Goal: Transaction & Acquisition: Purchase product/service

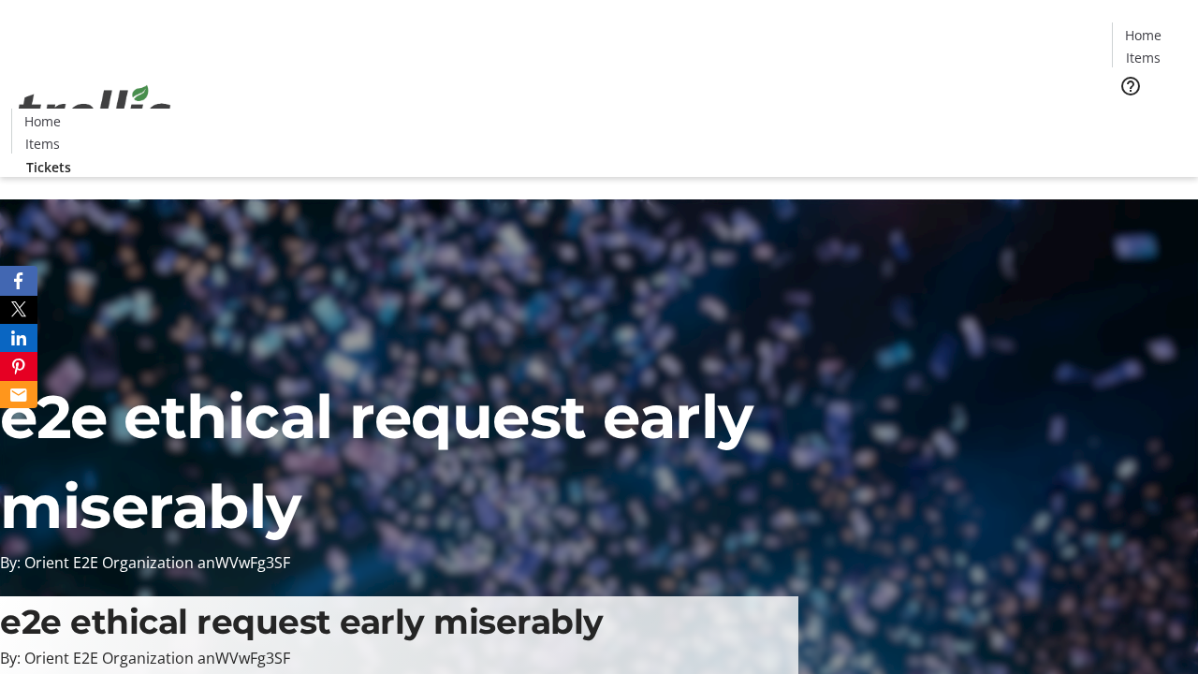
click at [1127, 109] on span "Tickets" at bounding box center [1149, 119] width 45 height 20
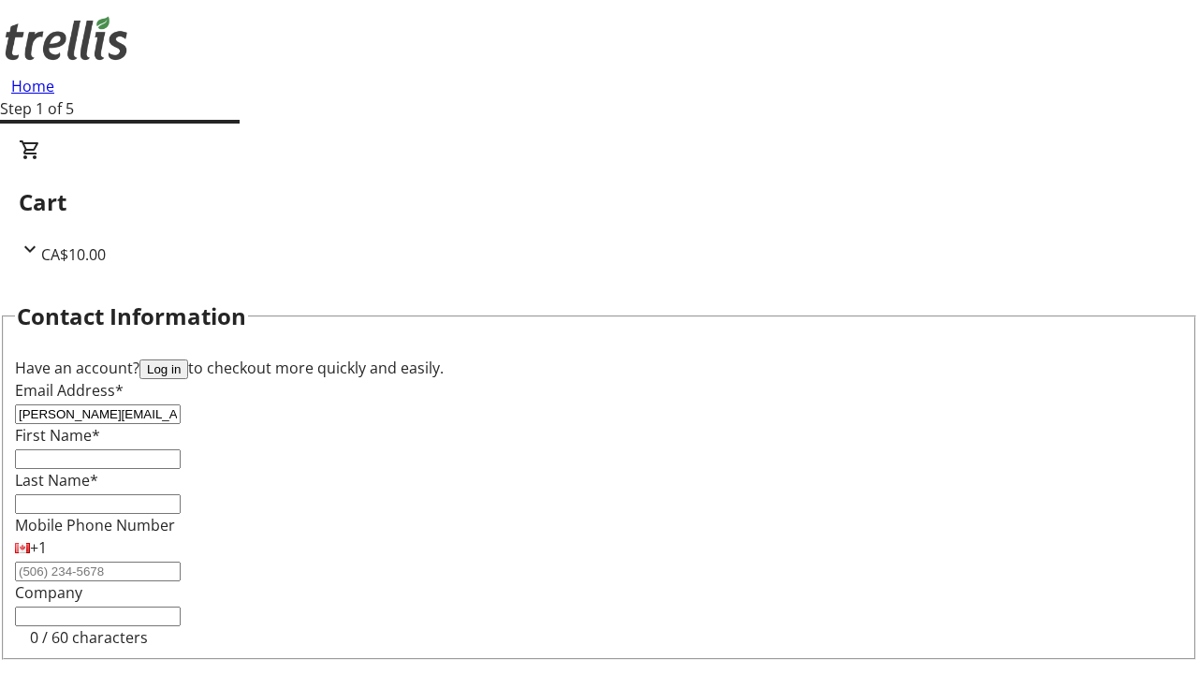
type input "[PERSON_NAME][EMAIL_ADDRESS][DOMAIN_NAME]"
type input "[PERSON_NAME]"
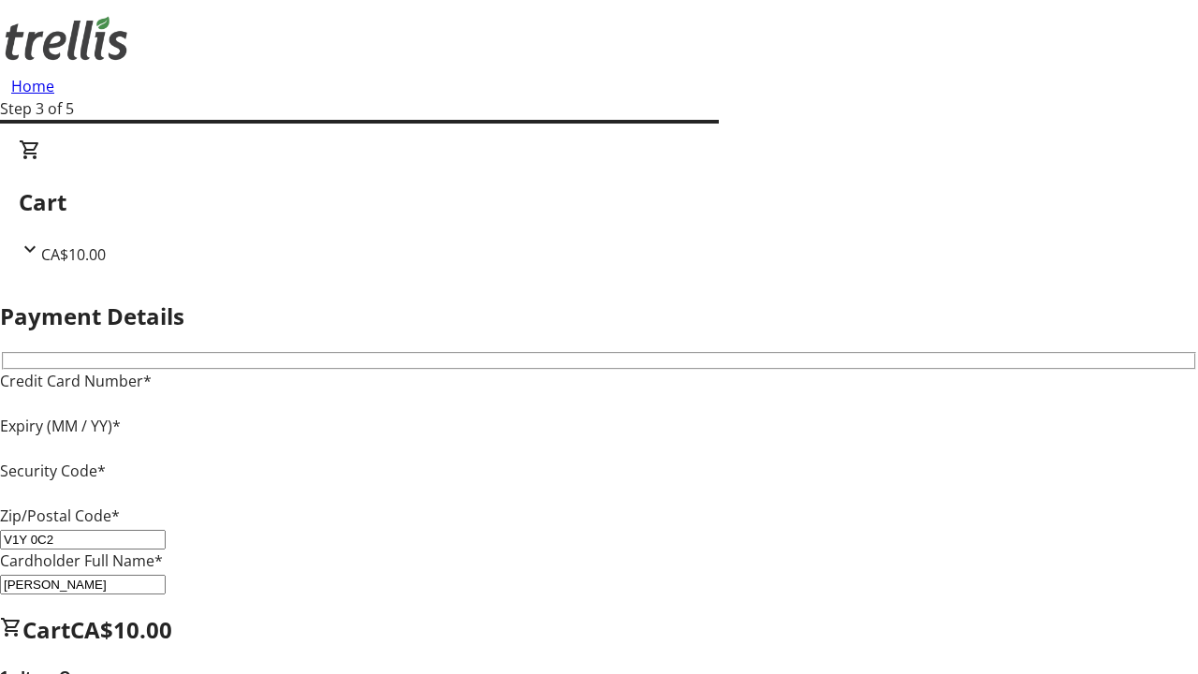
type input "V1Y 0C2"
